Goal: Transaction & Acquisition: Purchase product/service

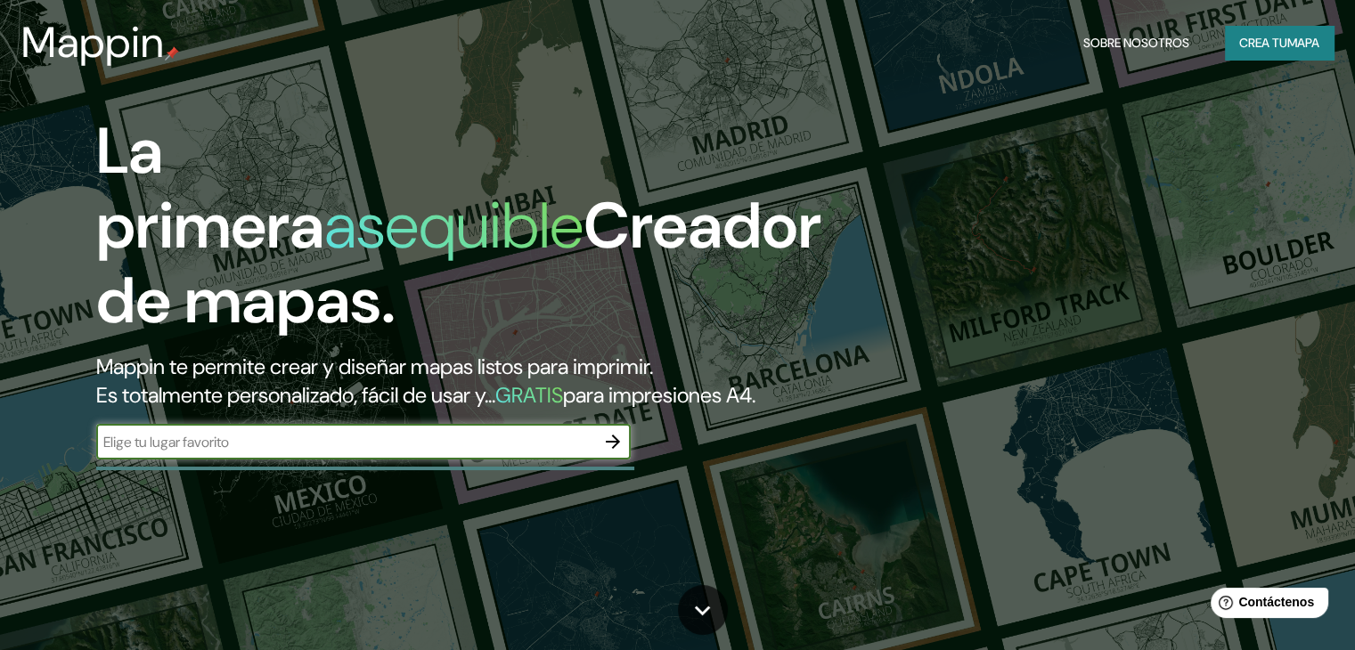
click at [499, 453] on input "text" at bounding box center [345, 442] width 499 height 20
type input "M"
type input "POSADAS MISIONES"
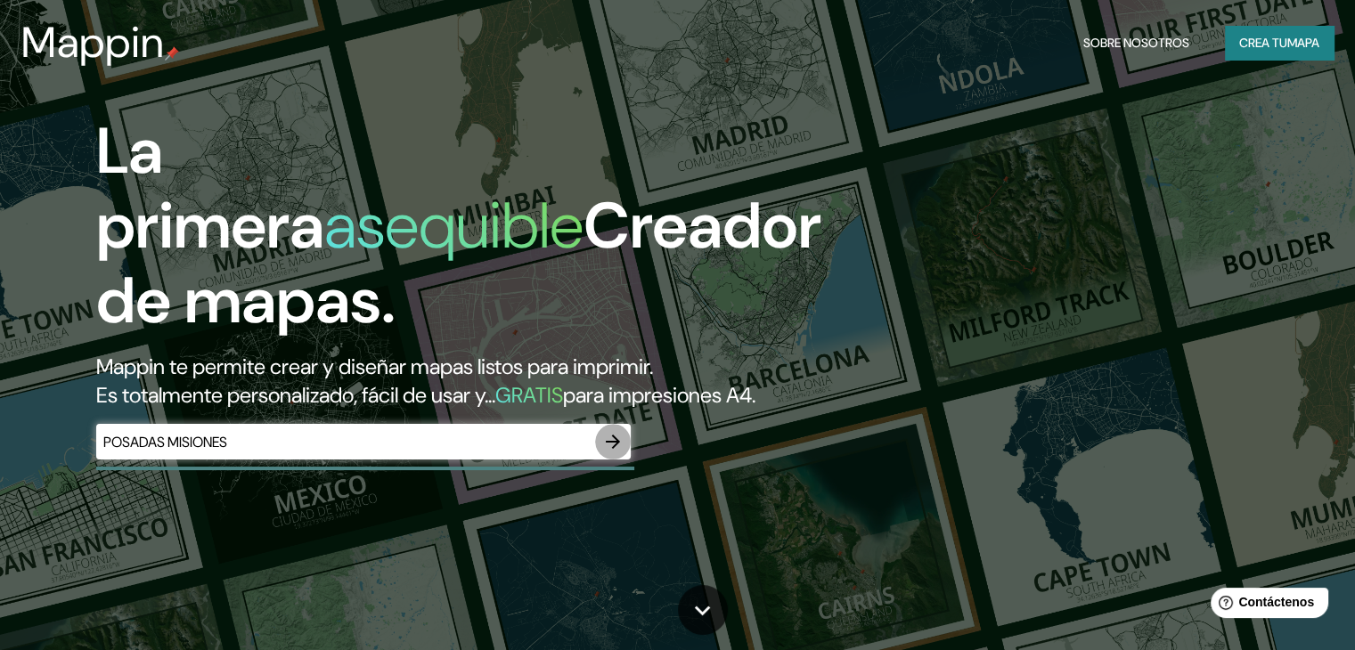
drag, startPoint x: 617, startPoint y: 475, endPoint x: 1368, endPoint y: 150, distance: 817.6
click at [618, 453] on icon "button" at bounding box center [612, 441] width 21 height 21
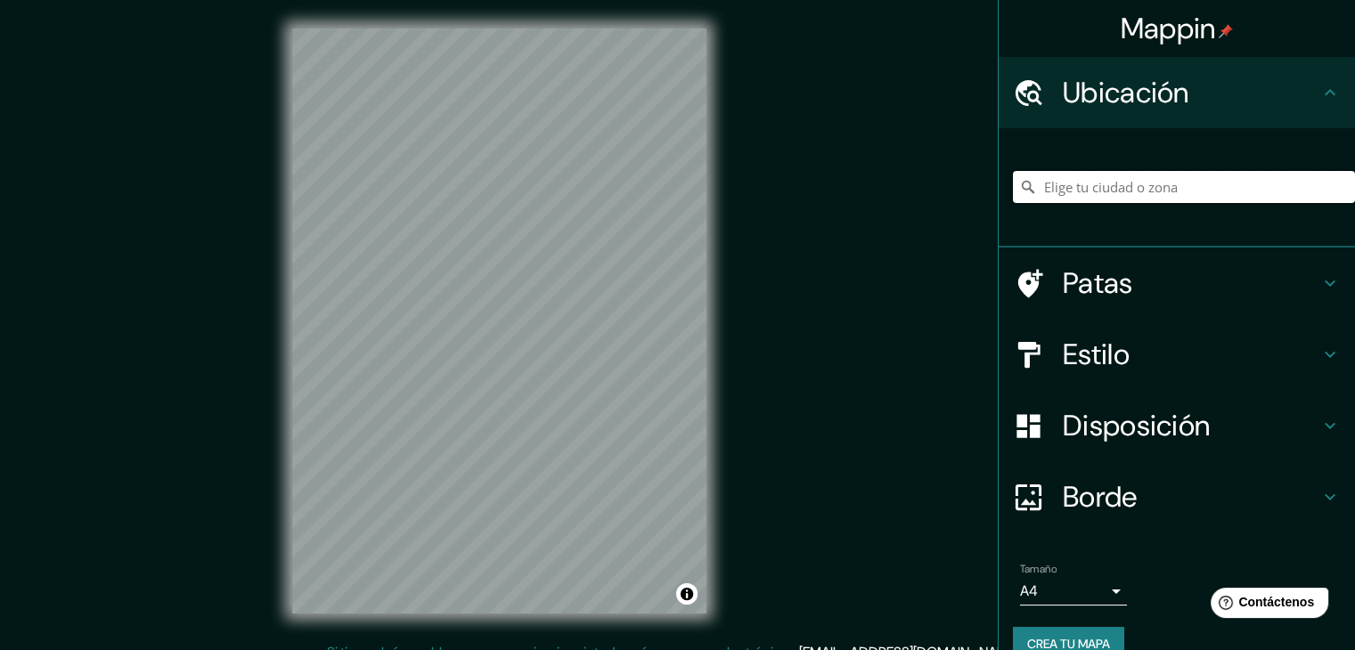
click at [1137, 190] on input "Elige tu ciudad o zona" at bounding box center [1184, 187] width 342 height 32
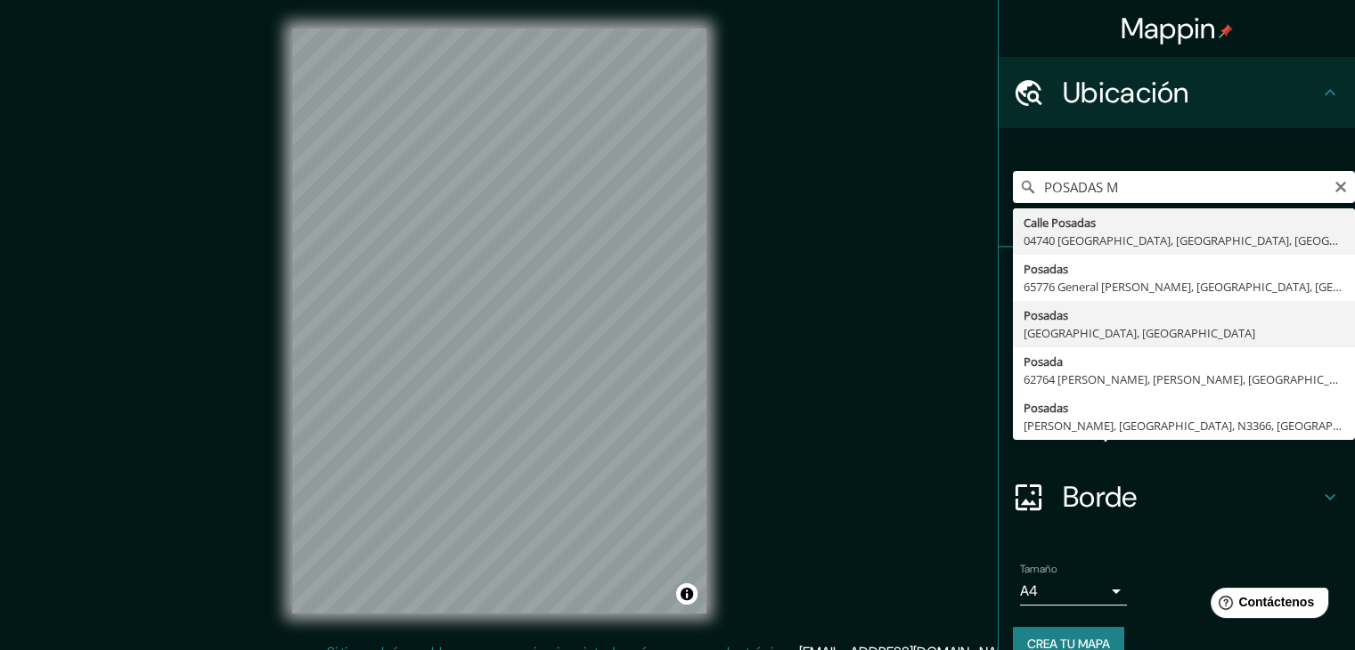
type input "Posadas, [GEOGRAPHIC_DATA], [GEOGRAPHIC_DATA]"
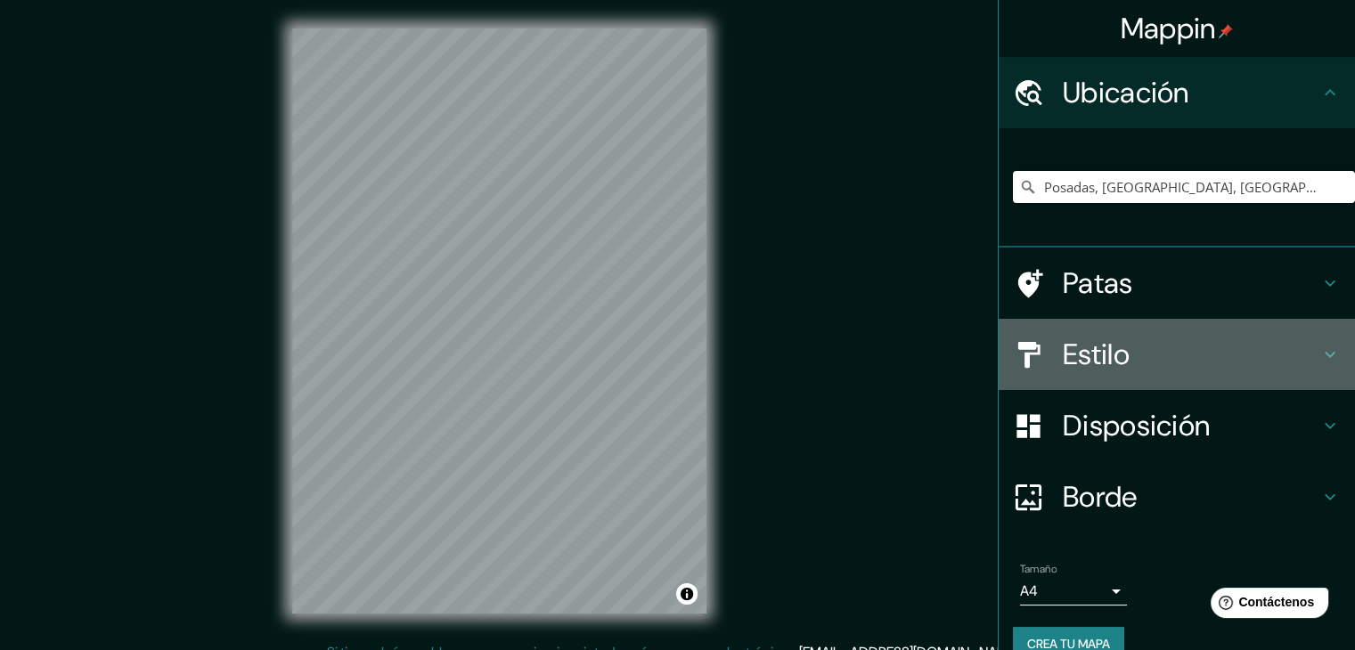
click at [1102, 350] on font "Estilo" at bounding box center [1096, 354] width 67 height 37
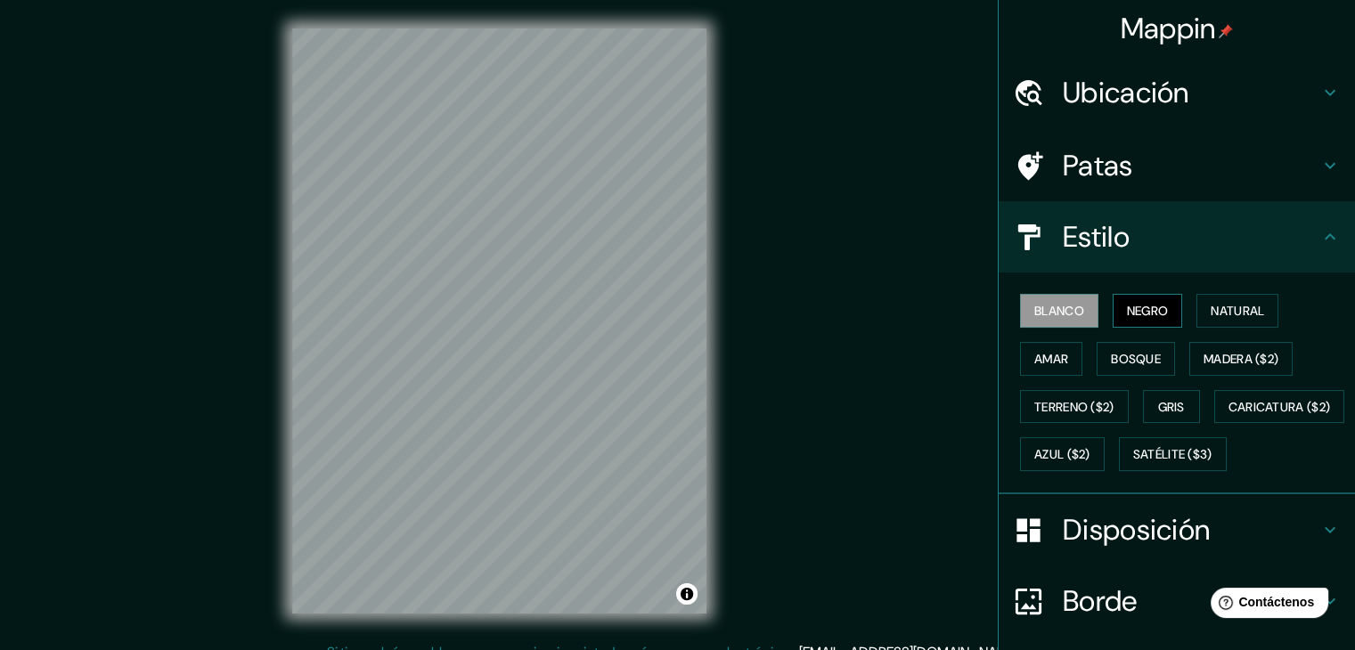
click at [1139, 315] on font "Negro" at bounding box center [1148, 311] width 42 height 16
click at [1219, 314] on font "Natural" at bounding box center [1237, 311] width 53 height 16
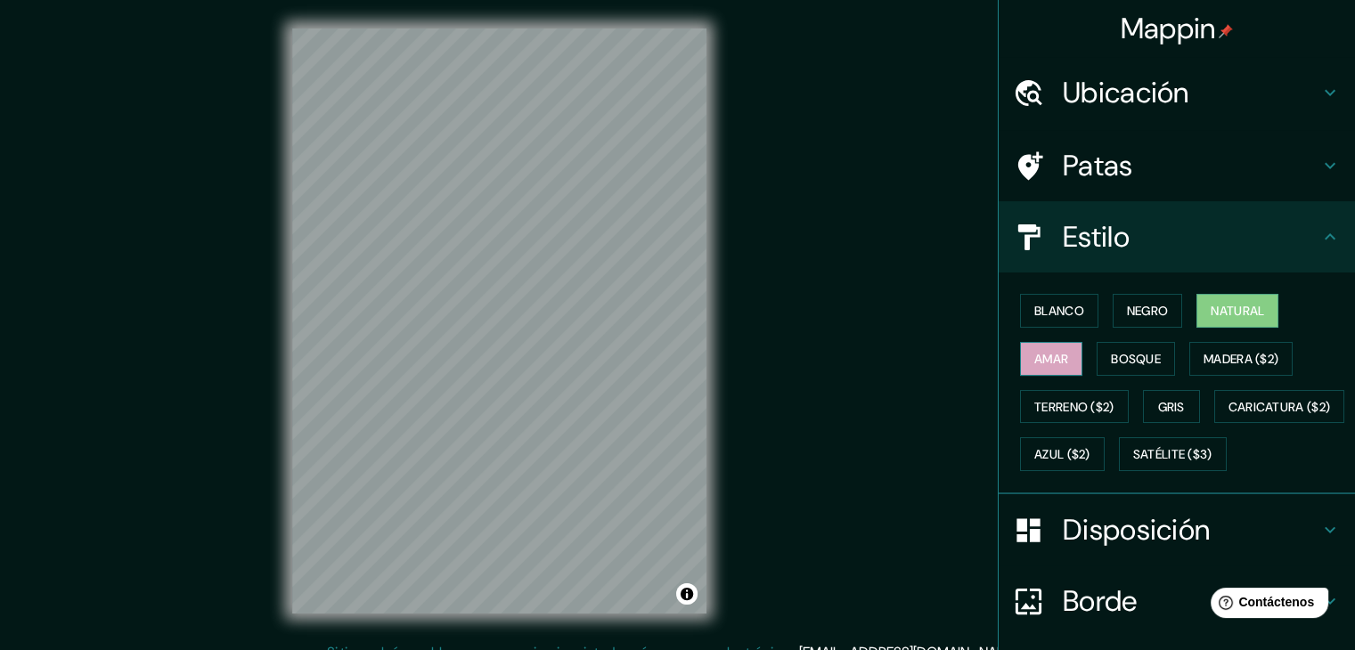
drag, startPoint x: 1038, startPoint y: 358, endPoint x: 1028, endPoint y: 355, distance: 10.4
click at [1035, 360] on font "Amar" at bounding box center [1051, 359] width 34 height 16
click at [1111, 354] on font "Bosque" at bounding box center [1136, 359] width 50 height 16
click at [1218, 308] on font "Natural" at bounding box center [1237, 311] width 53 height 16
click at [1158, 399] on font "Gris" at bounding box center [1171, 407] width 27 height 16
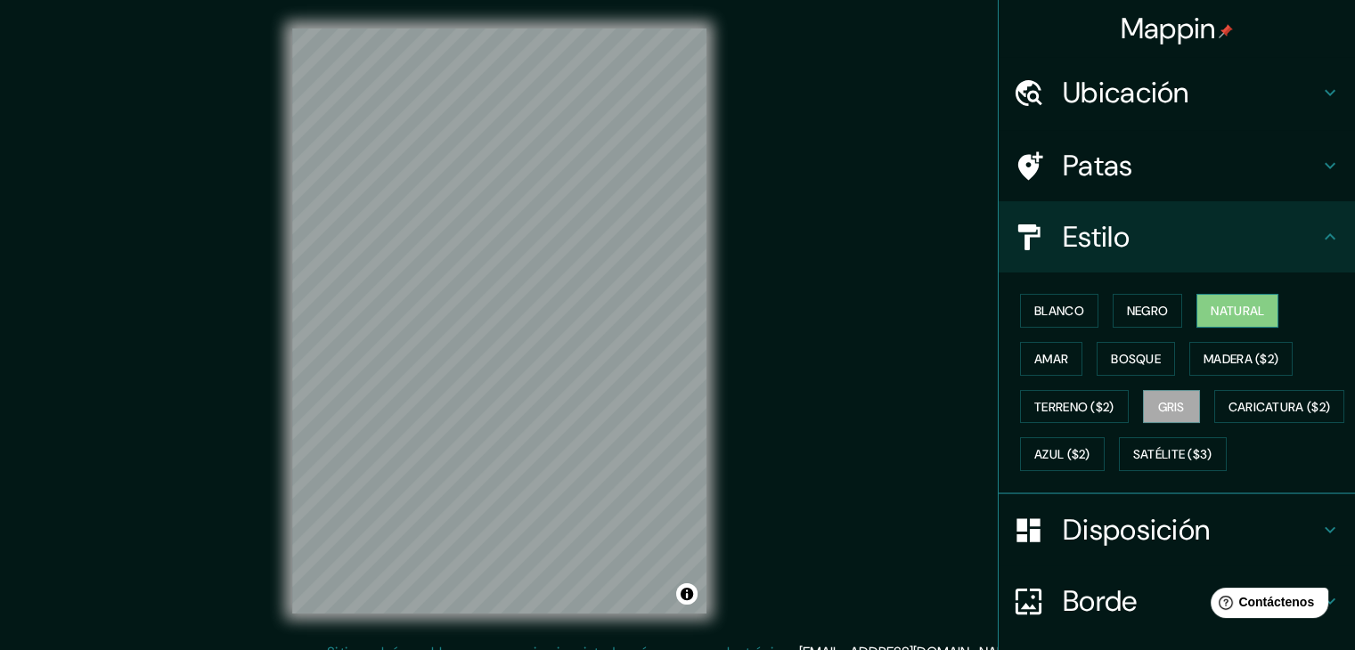
click at [1235, 314] on font "Natural" at bounding box center [1237, 311] width 53 height 16
click at [1053, 317] on font "Blanco" at bounding box center [1059, 311] width 50 height 16
click at [1211, 313] on font "Natural" at bounding box center [1237, 311] width 53 height 16
click at [1113, 308] on button "Negro" at bounding box center [1148, 311] width 70 height 34
click at [1234, 312] on font "Natural" at bounding box center [1237, 311] width 53 height 16
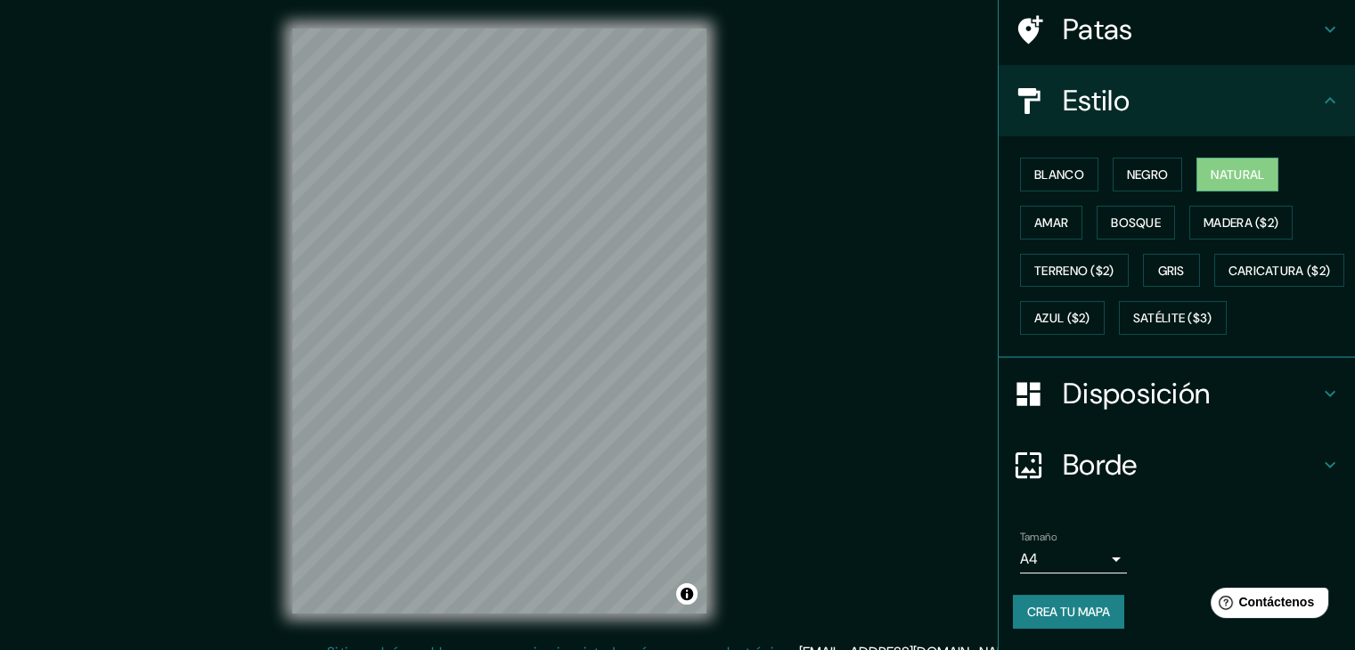
scroll to position [180, 0]
